Goal: Task Accomplishment & Management: Use online tool/utility

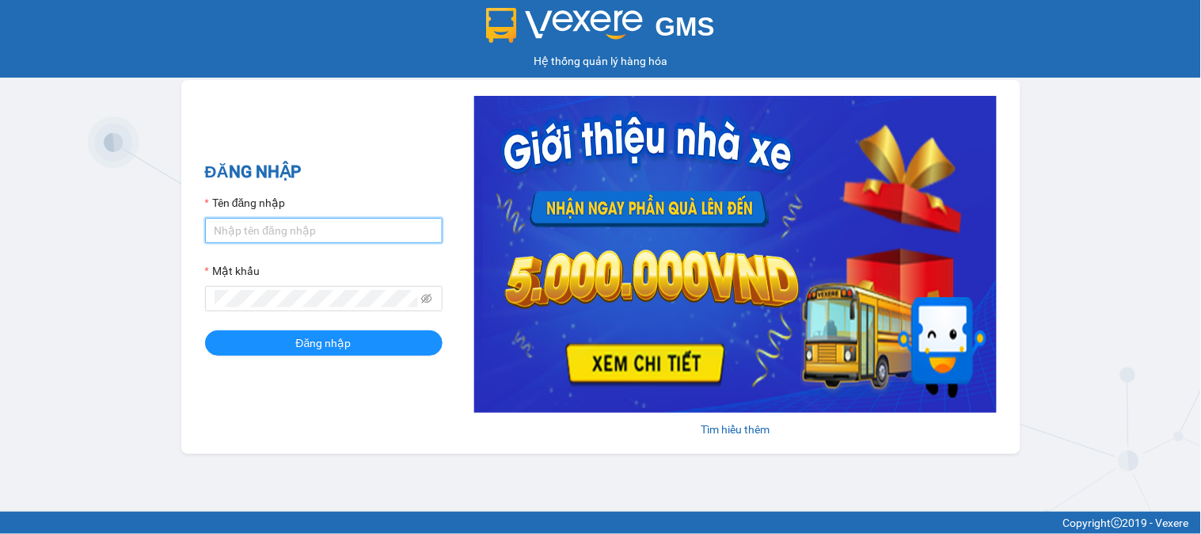
click at [272, 237] on input "Tên đăng nhập" at bounding box center [323, 230] width 237 height 25
type input "F"
click at [244, 241] on input "Tên đăng nhập" at bounding box center [323, 230] width 237 height 25
type input "kiennv_hhlc.saoviet"
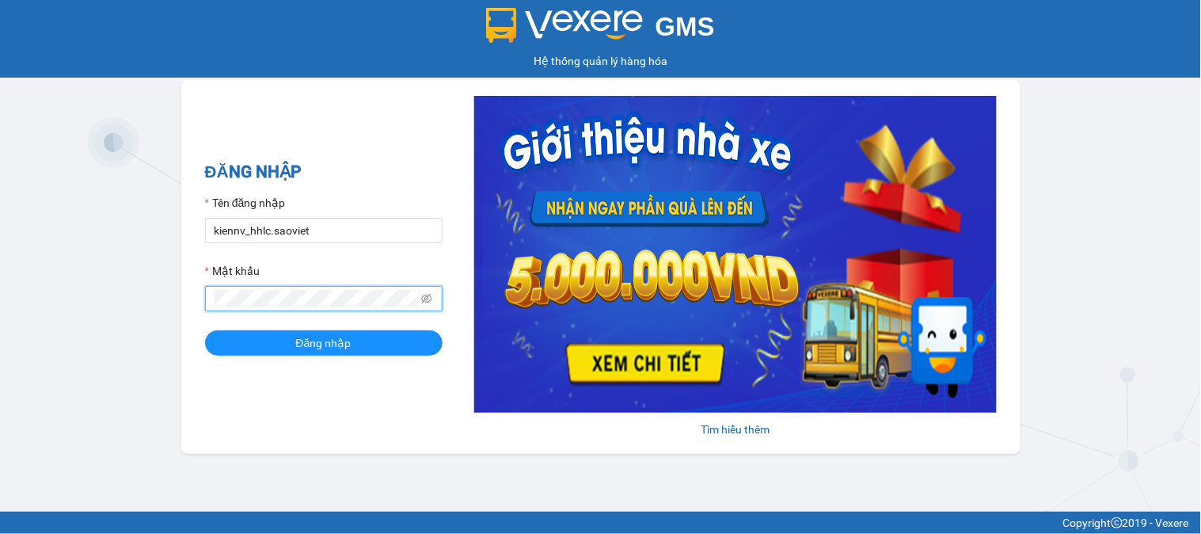
click at [205, 330] on button "Đăng nhập" at bounding box center [323, 342] width 237 height 25
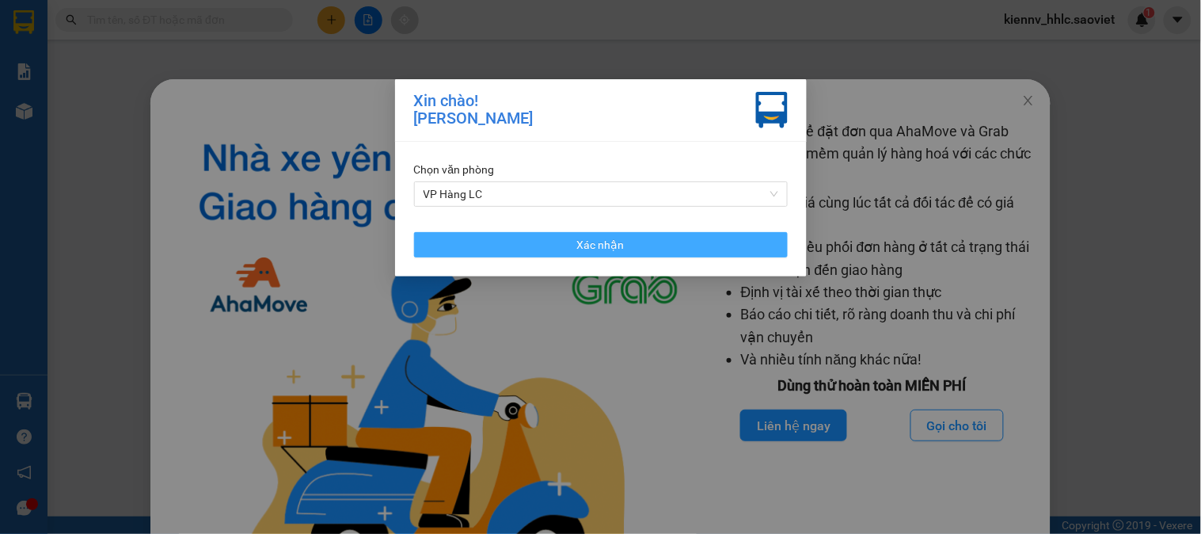
click at [479, 234] on button "Xác nhận" at bounding box center [601, 244] width 374 height 25
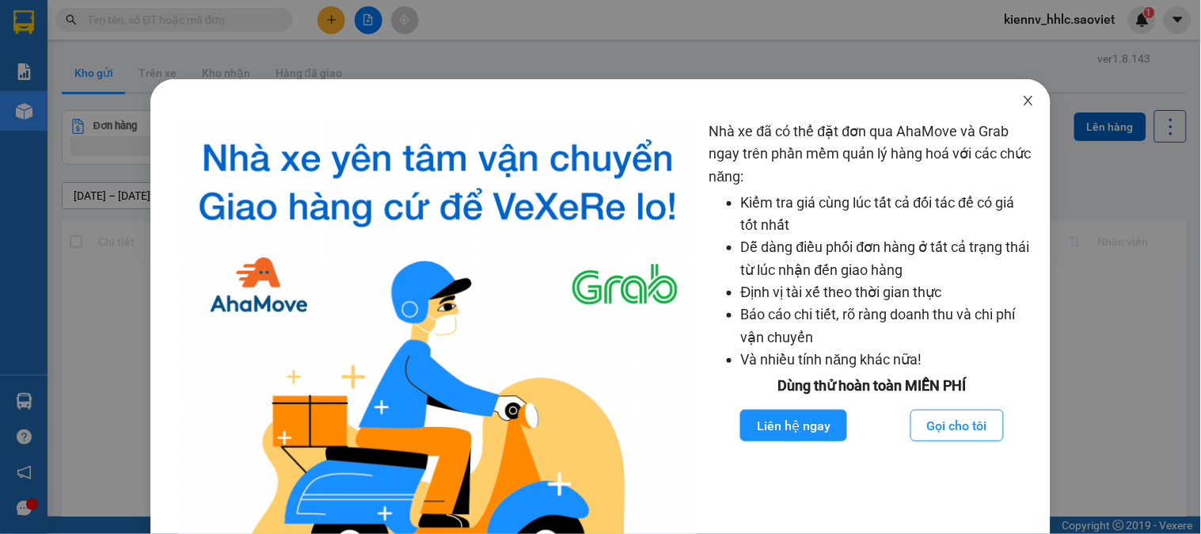
click at [1024, 101] on icon "close" at bounding box center [1028, 100] width 9 height 9
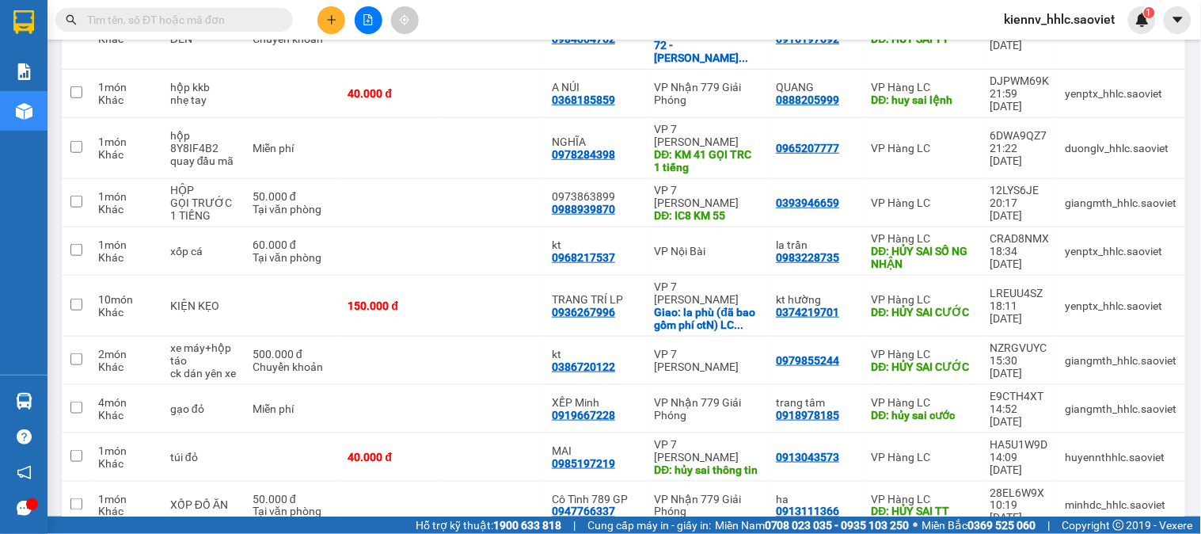
scroll to position [272, 0]
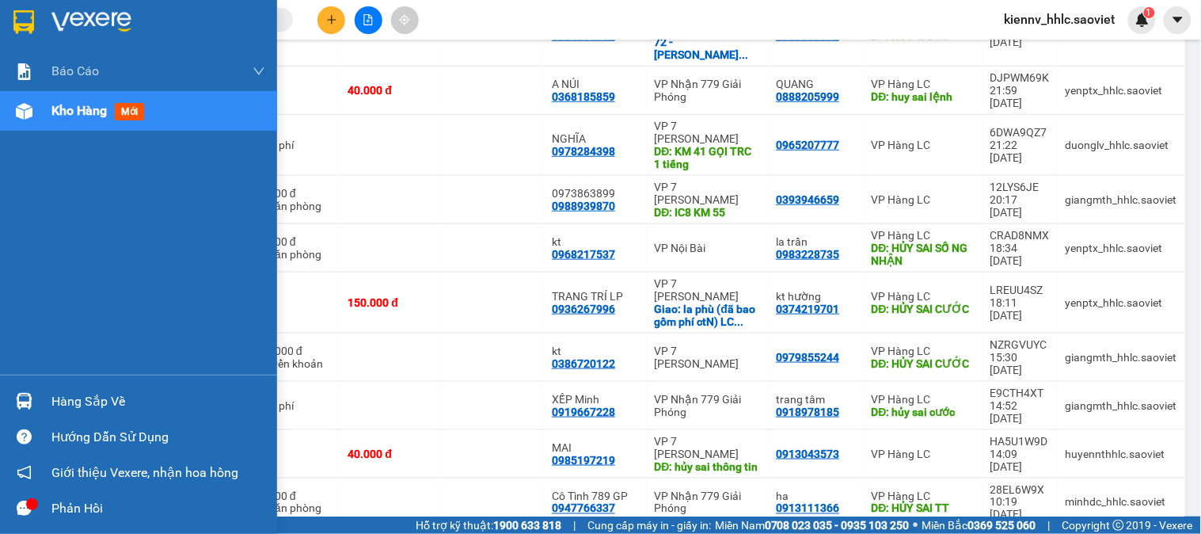
click at [25, 410] on div at bounding box center [24, 401] width 28 height 28
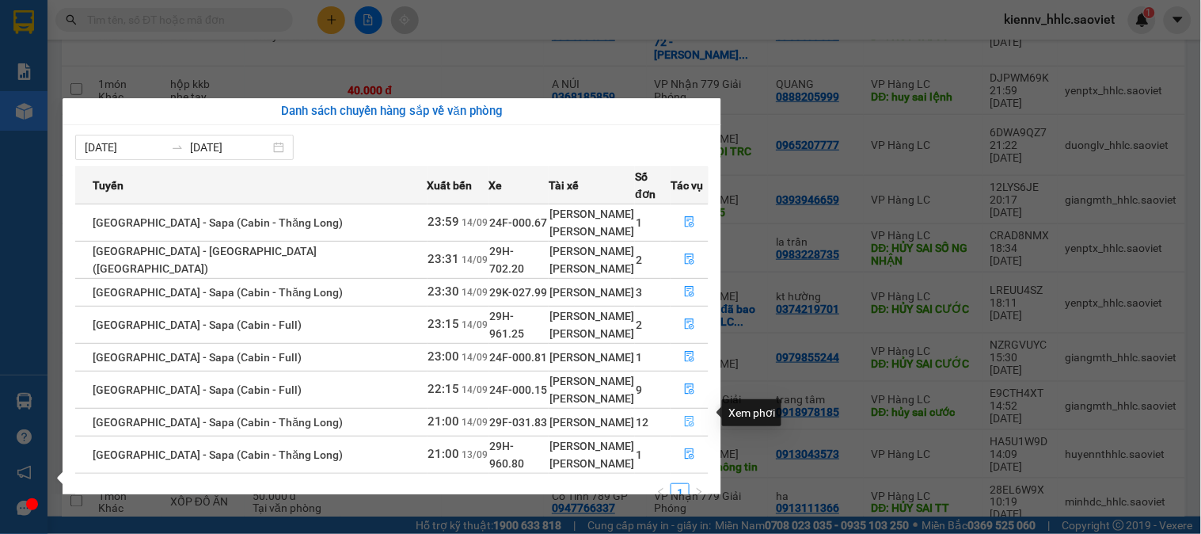
click at [685, 416] on icon "file-done" at bounding box center [689, 421] width 9 height 11
